Goal: Information Seeking & Learning: Learn about a topic

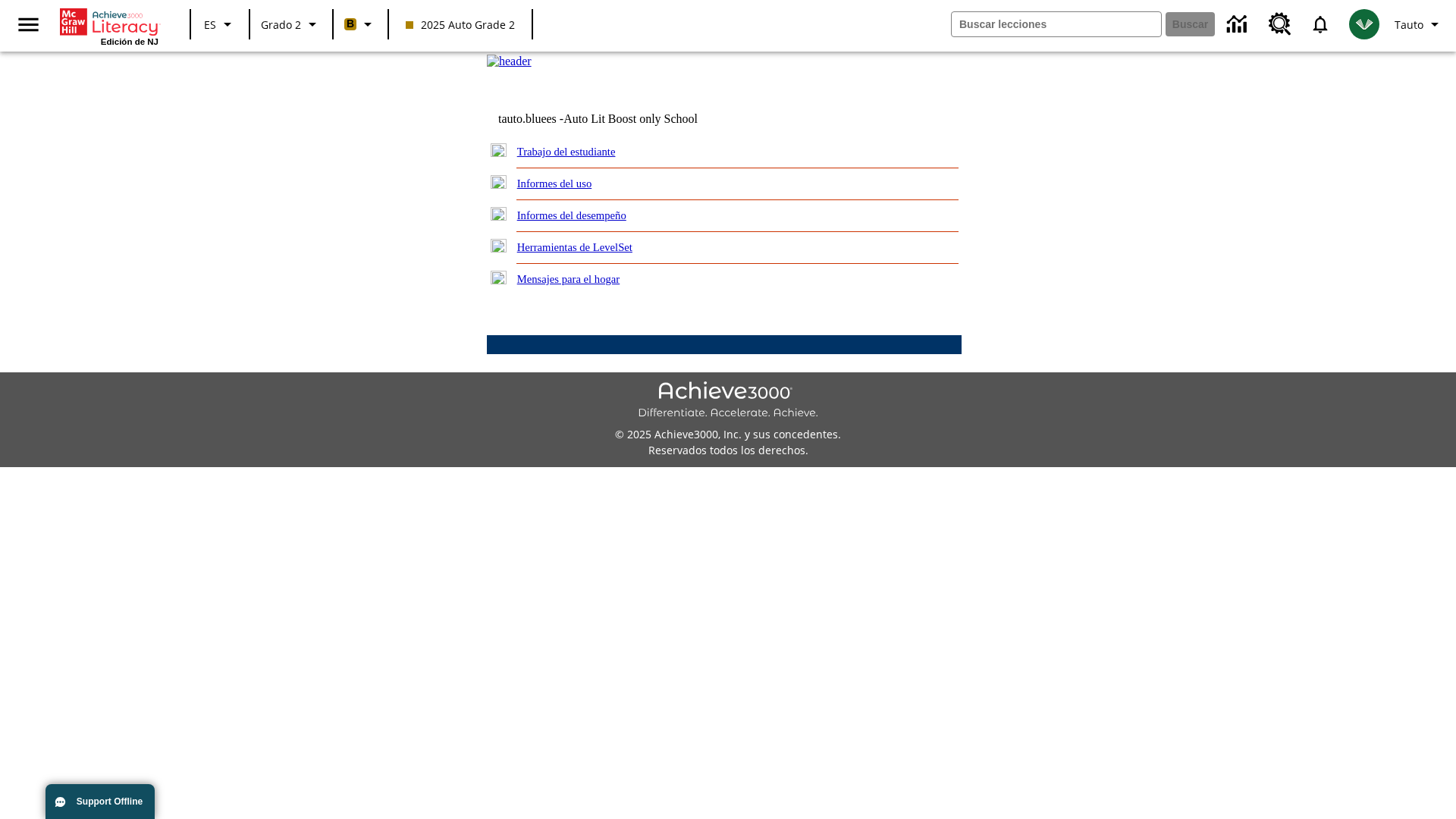
click at [591, 222] on link "Informes del desempeño" at bounding box center [572, 216] width 109 height 12
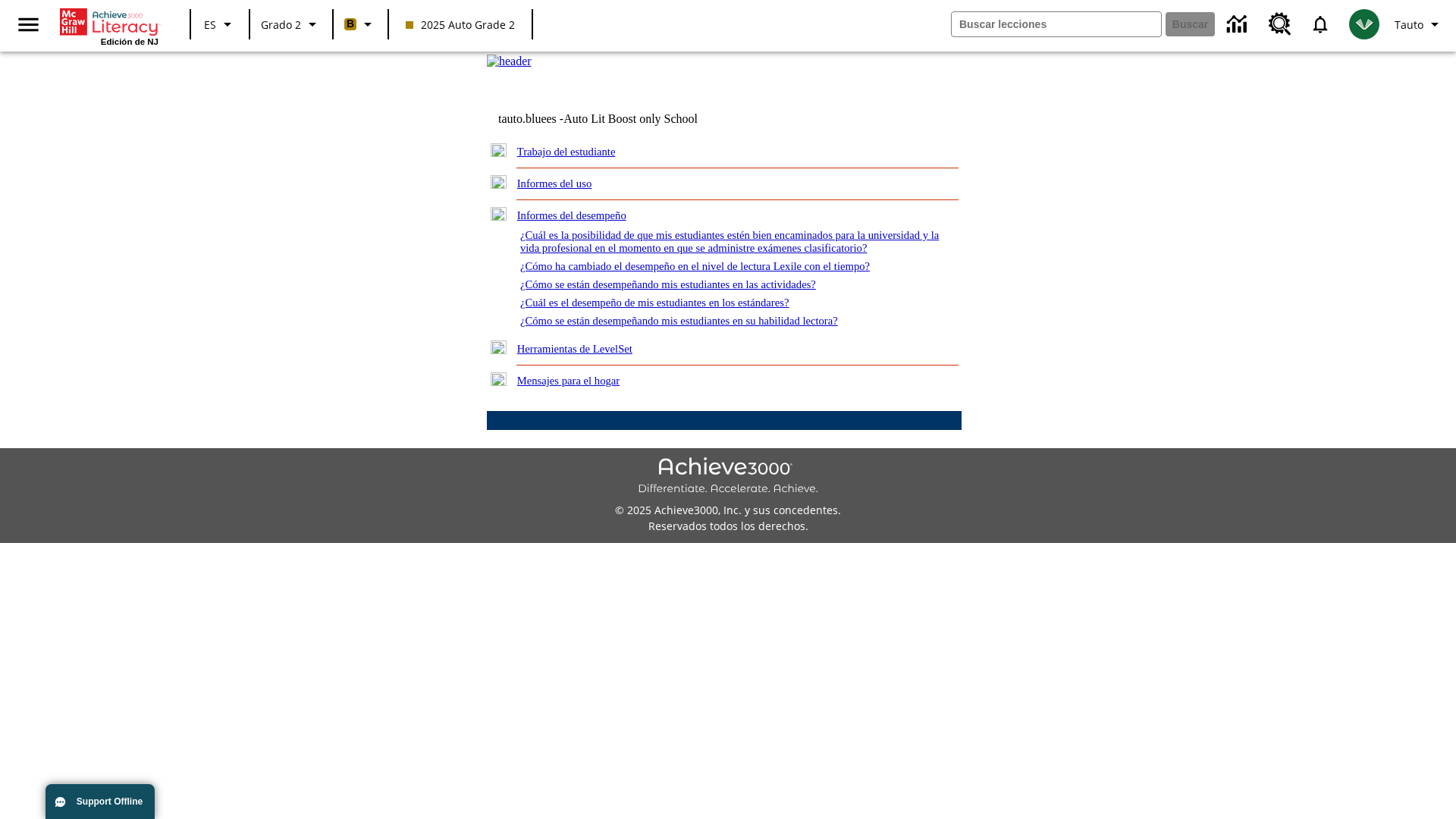
click at [720, 272] on link "¿Cómo ha cambiado el desempeño en el nivel de lectura Lexile con el tiempo?" at bounding box center [695, 266] width 350 height 12
